Goal: Find specific page/section

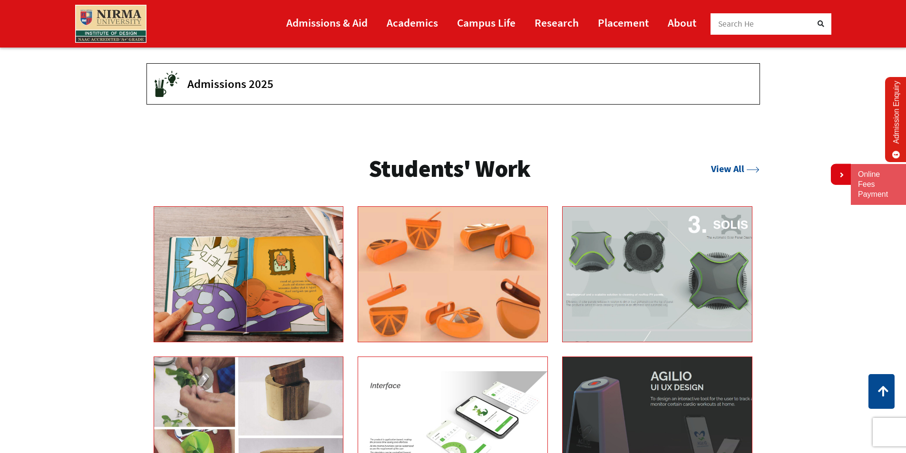
scroll to position [1998, 0]
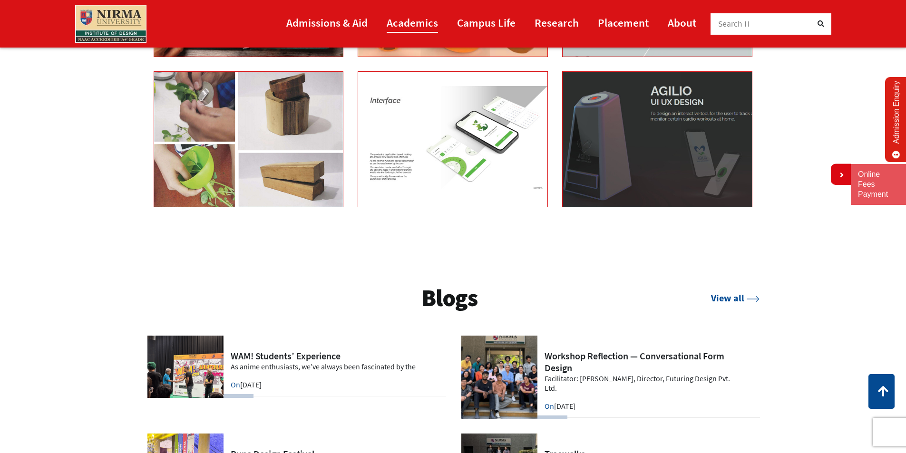
click at [402, 24] on link "Academics" at bounding box center [412, 22] width 51 height 21
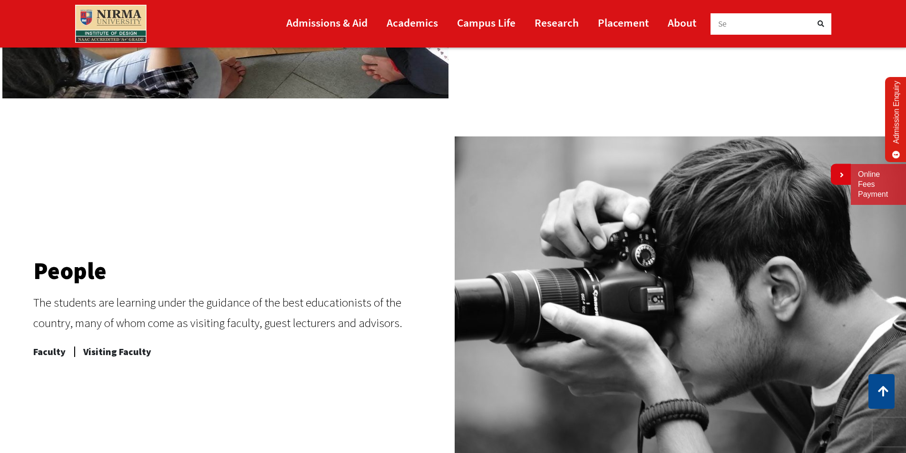
scroll to position [381, 0]
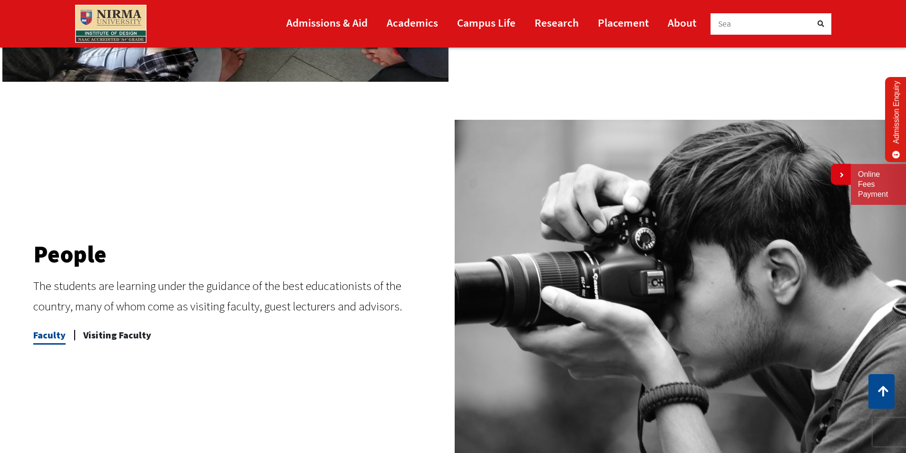
click at [42, 339] on span "Faculty" at bounding box center [49, 335] width 32 height 19
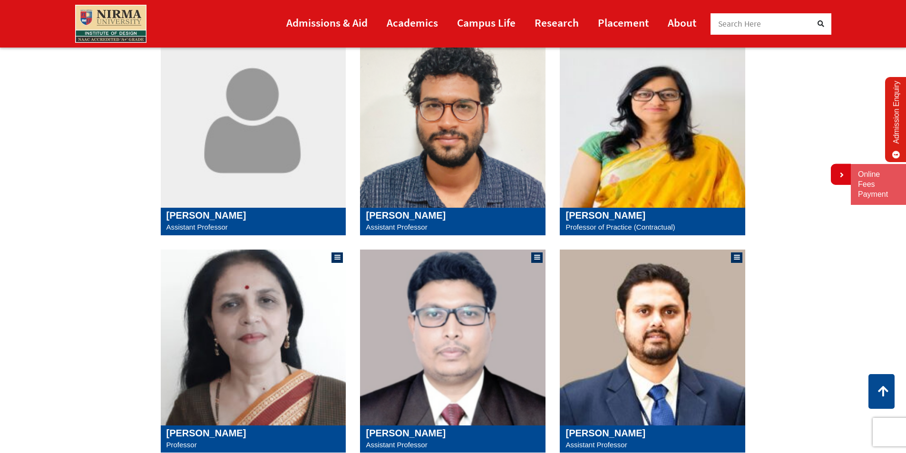
scroll to position [428, 0]
